Goal: Task Accomplishment & Management: Use online tool/utility

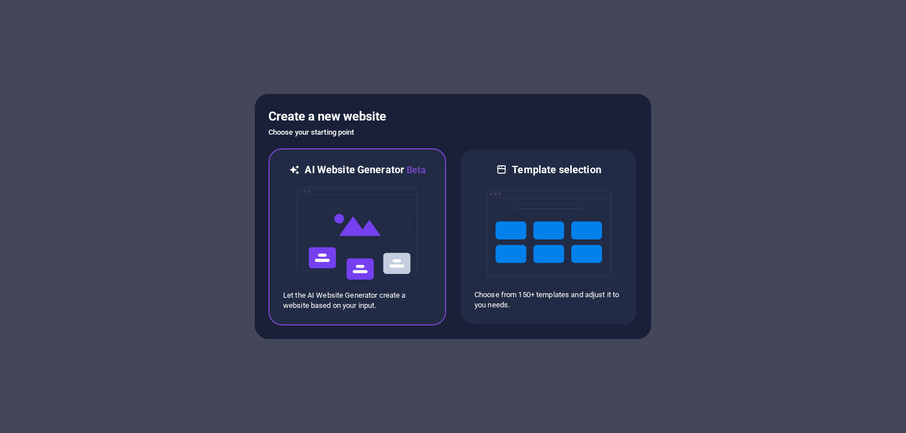
click at [363, 301] on p "Let the AI Website Generator create a website based on your input." at bounding box center [357, 300] width 148 height 20
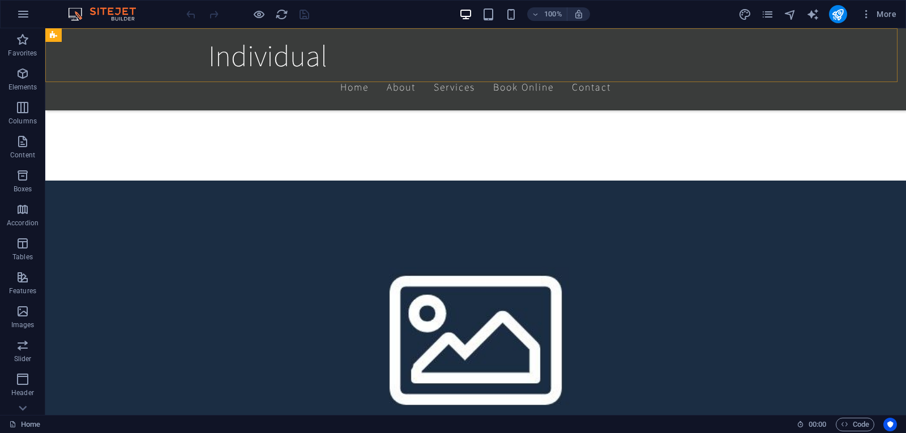
scroll to position [378, 0]
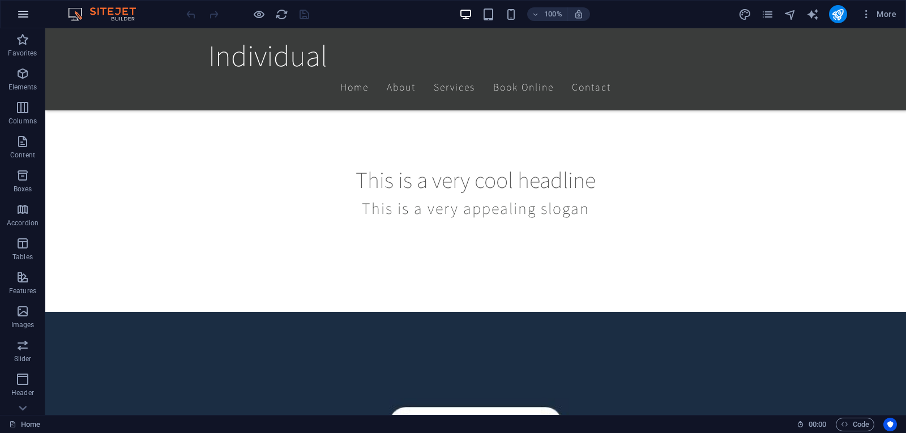
click at [24, 18] on icon "button" at bounding box center [23, 14] width 14 height 14
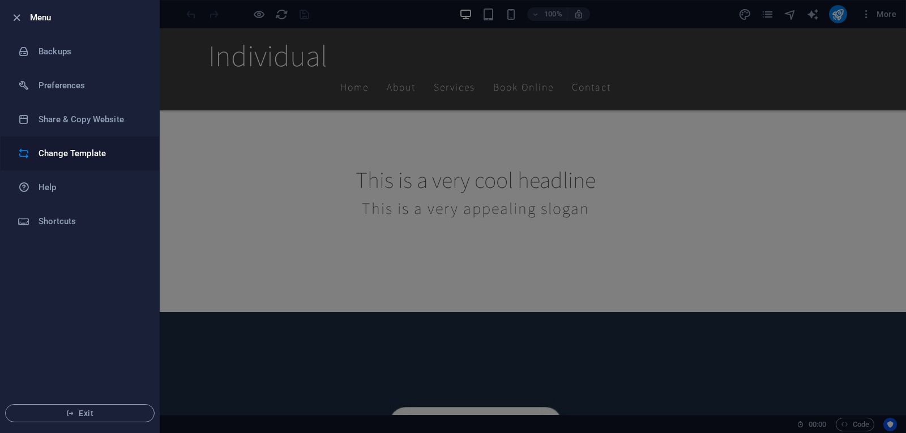
click at [82, 151] on h6 "Change Template" at bounding box center [90, 154] width 105 height 14
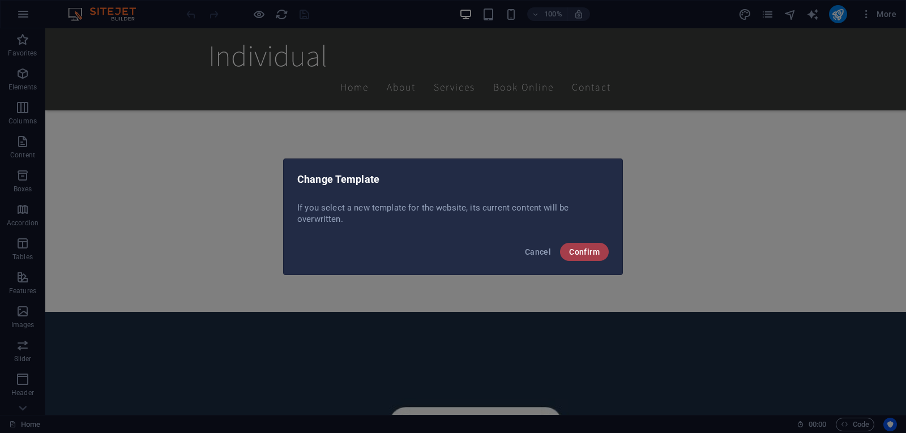
click at [586, 247] on span "Confirm" at bounding box center [584, 251] width 31 height 9
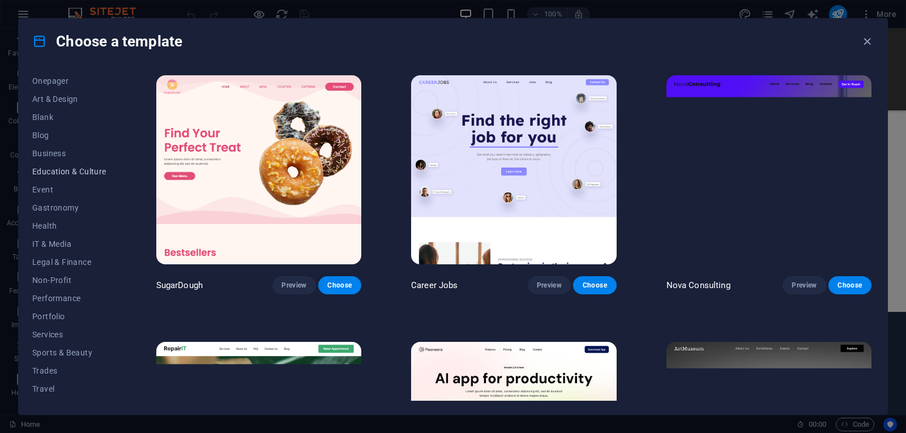
scroll to position [125, 0]
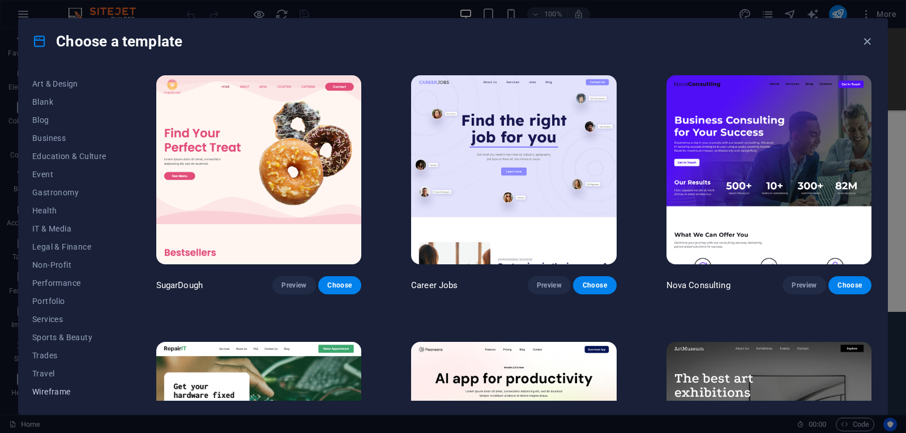
click at [50, 397] on button "Wireframe" at bounding box center [69, 392] width 74 height 18
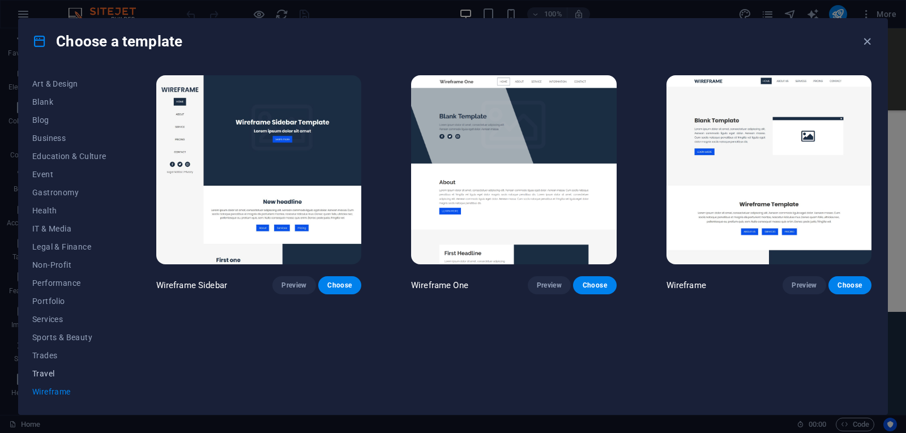
click at [42, 373] on span "Travel" at bounding box center [69, 373] width 74 height 9
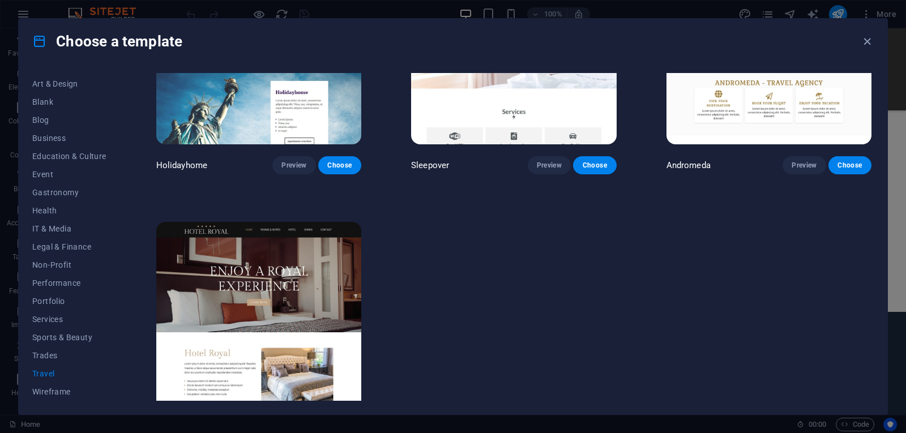
scroll to position [423, 0]
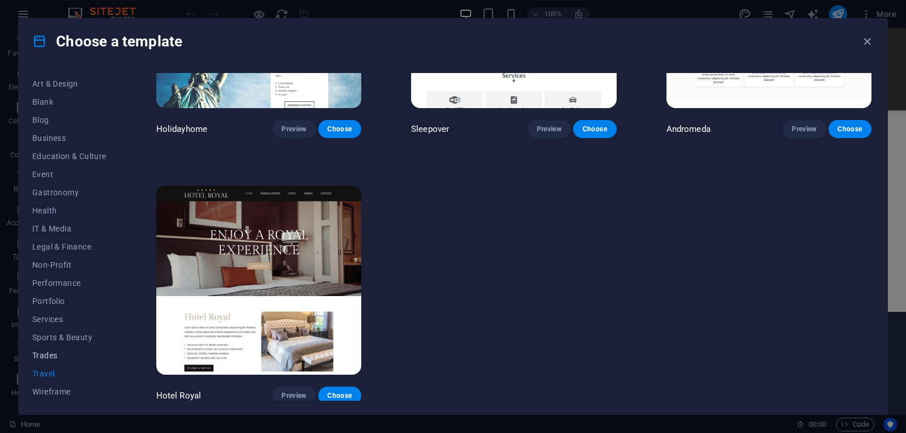
click at [53, 353] on span "Trades" at bounding box center [69, 355] width 74 height 9
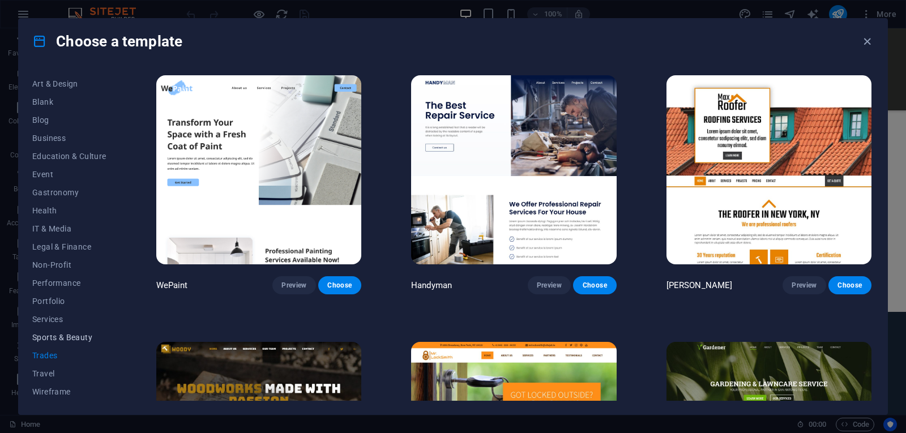
click at [62, 336] on span "Sports & Beauty" at bounding box center [69, 337] width 74 height 9
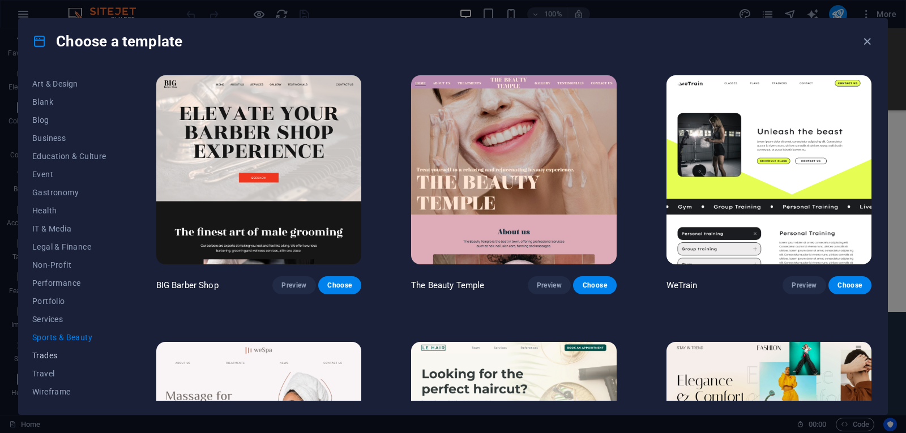
click at [54, 353] on span "Trades" at bounding box center [69, 355] width 74 height 9
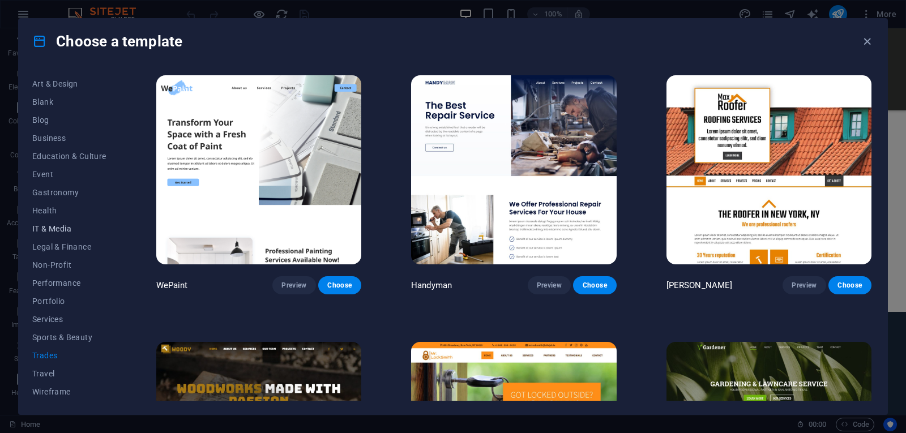
click at [52, 227] on span "IT & Media" at bounding box center [69, 228] width 74 height 9
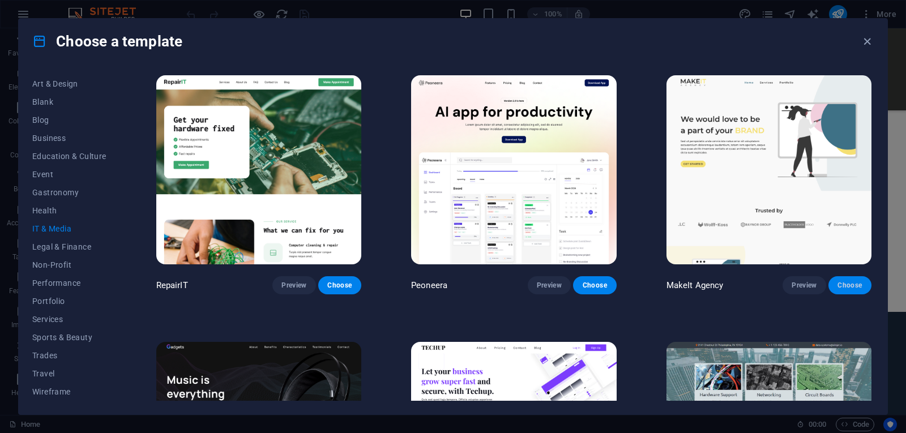
click at [845, 287] on span "Choose" at bounding box center [849, 285] width 25 height 9
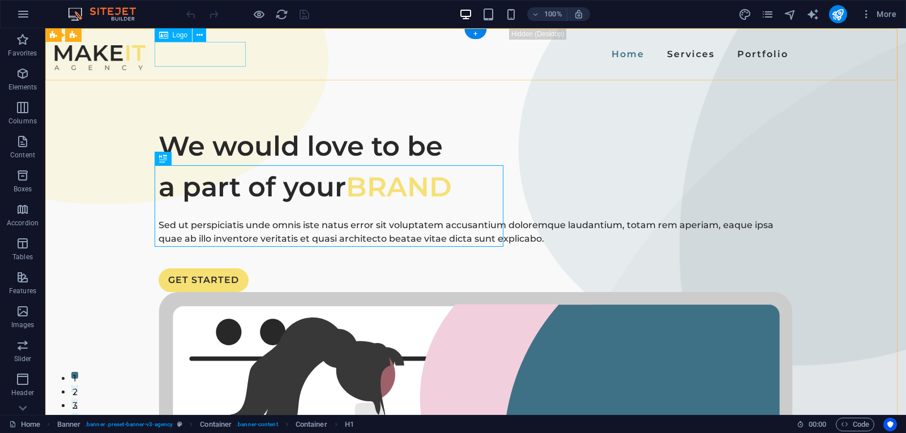
click at [145, 52] on div at bounding box center [99, 57] width 91 height 25
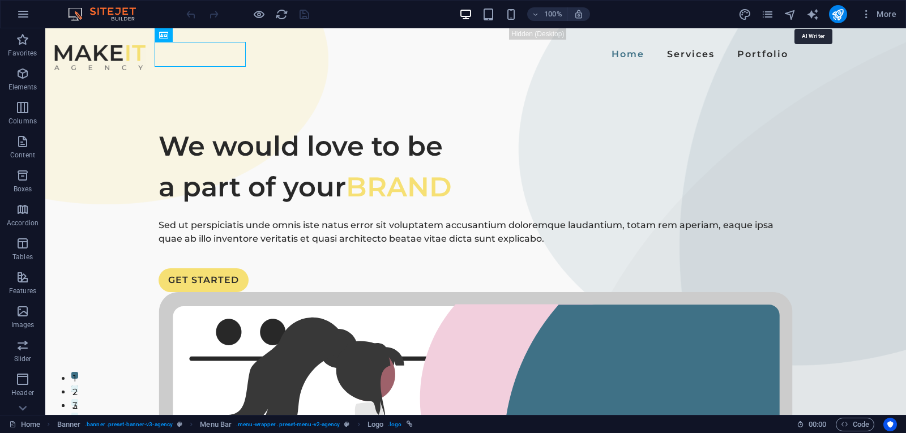
drag, startPoint x: 858, startPoint y: 43, endPoint x: 847, endPoint y: 125, distance: 82.8
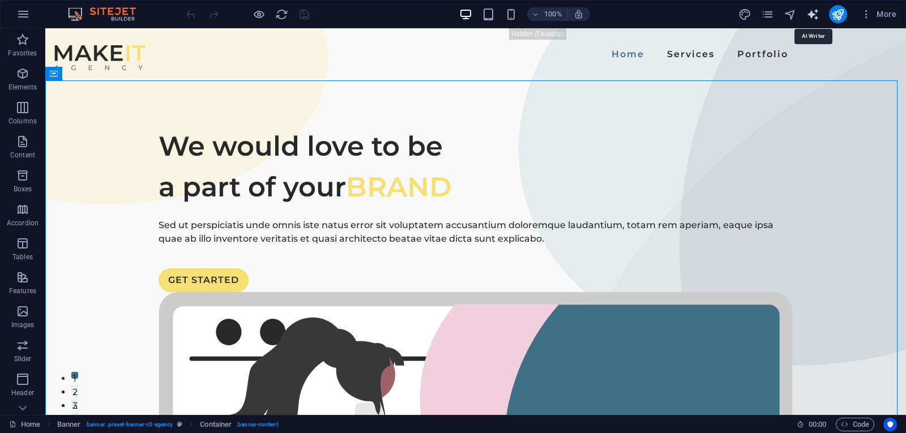
click at [813, 15] on icon "text_generator" at bounding box center [812, 14] width 13 height 13
select select "English"
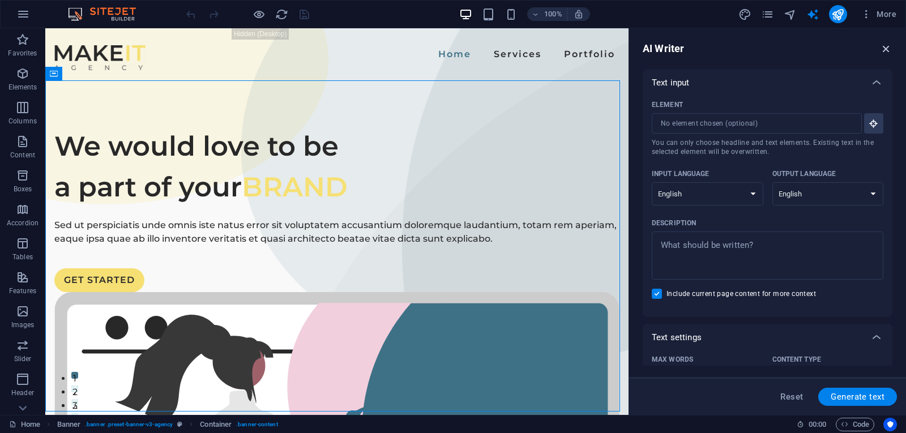
click at [886, 46] on icon "button" at bounding box center [886, 48] width 12 height 12
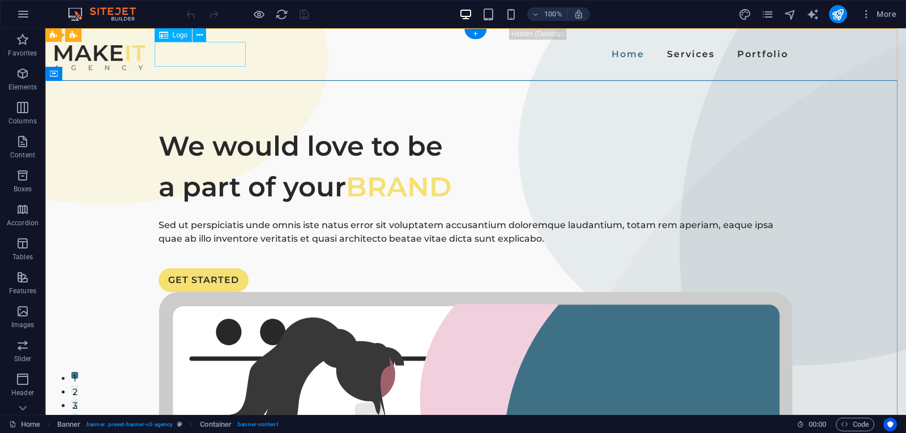
click at [145, 59] on div at bounding box center [99, 57] width 91 height 25
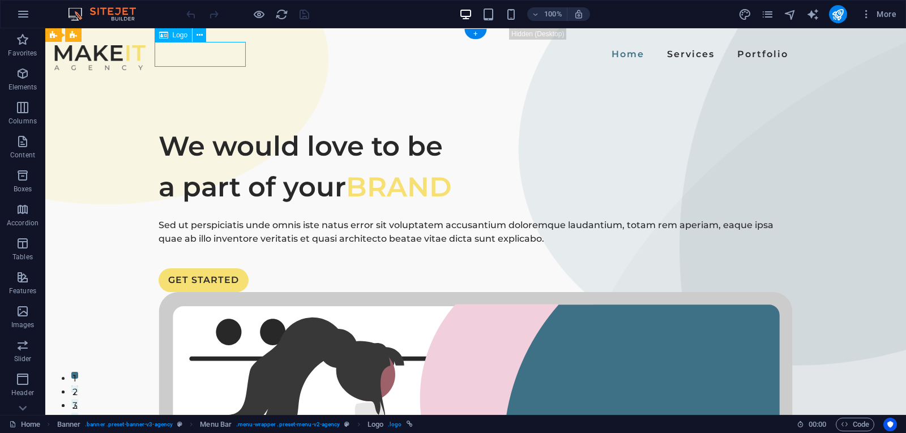
click at [145, 59] on div at bounding box center [99, 57] width 91 height 25
select select "px"
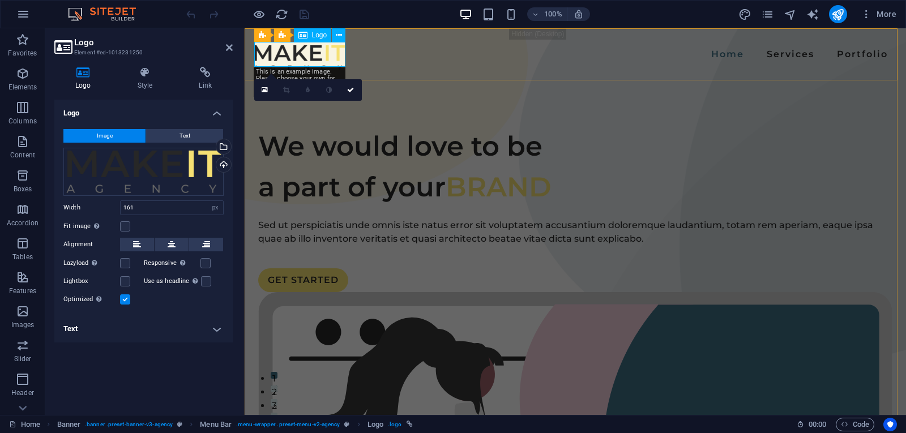
click at [312, 59] on div at bounding box center [299, 57] width 91 height 25
click at [144, 166] on div "Drag files here, click to choose files or select files from Files or our free s…" at bounding box center [143, 172] width 160 height 48
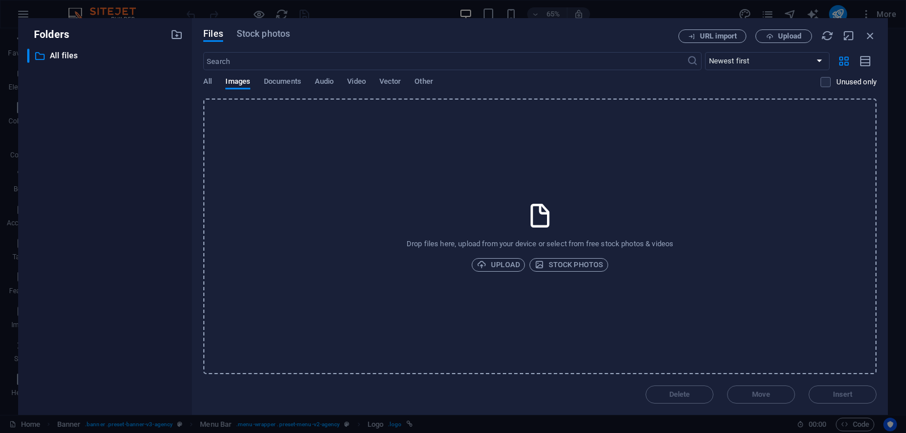
click at [867, 29] on div "Files Stock photos URL import Upload ​ Newest first Oldest first Name (A-Z) Nam…" at bounding box center [540, 216] width 696 height 397
click at [868, 33] on icon "button" at bounding box center [870, 35] width 12 height 12
